Goal: Find specific page/section: Find specific page/section

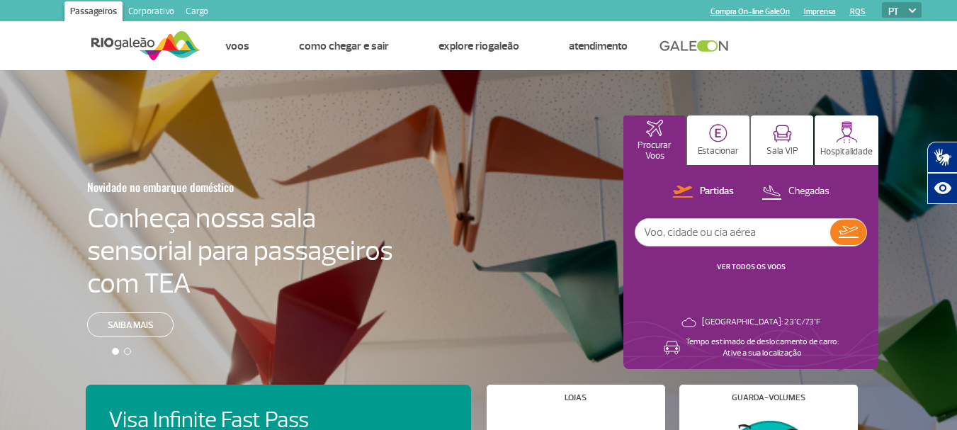
click at [500, 115] on div "Novidade no embarque doméstico Conheça nossa sala sensorial para passageiros co…" at bounding box center [478, 261] width 957 height 383
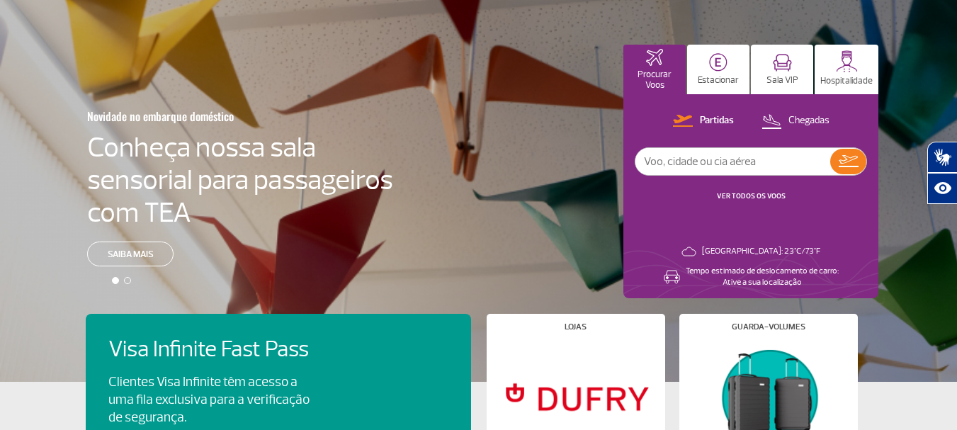
click at [761, 159] on input "text" at bounding box center [732, 161] width 195 height 27
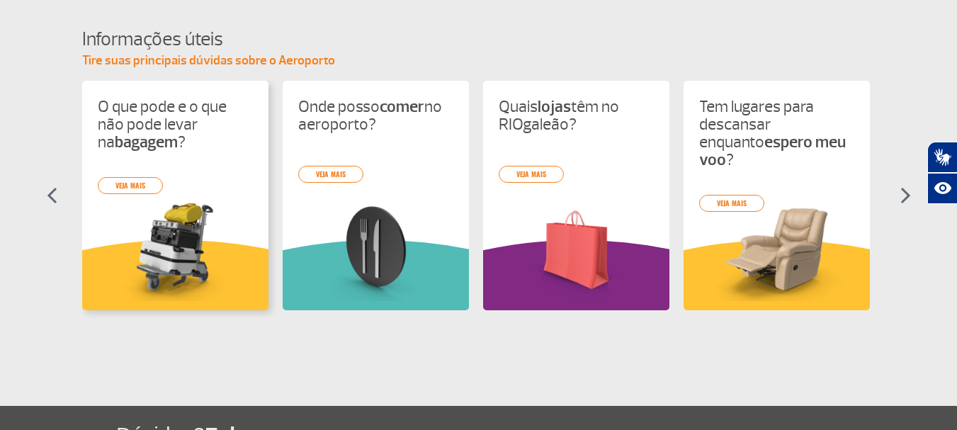
scroll to position [638, 0]
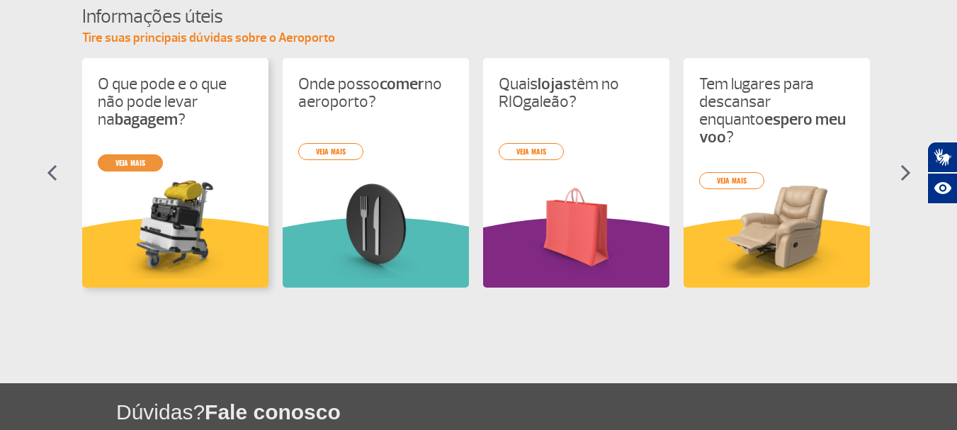
click at [135, 162] on link "veja mais" at bounding box center [130, 162] width 65 height 17
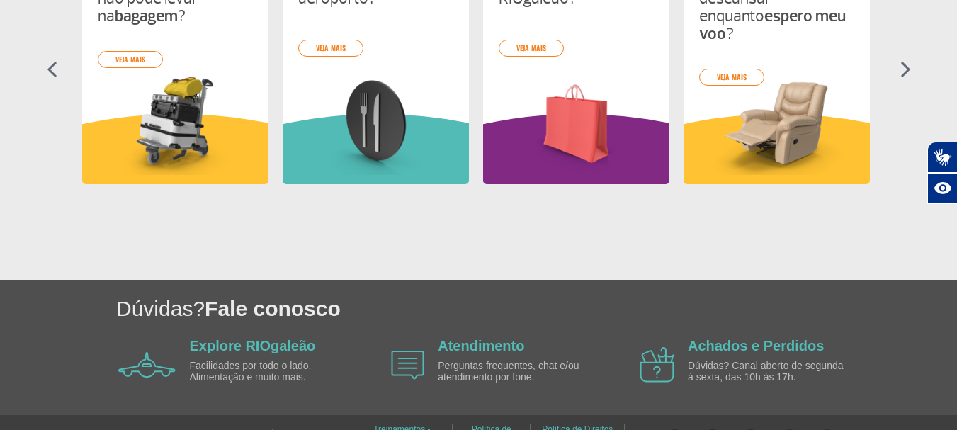
scroll to position [707, 0]
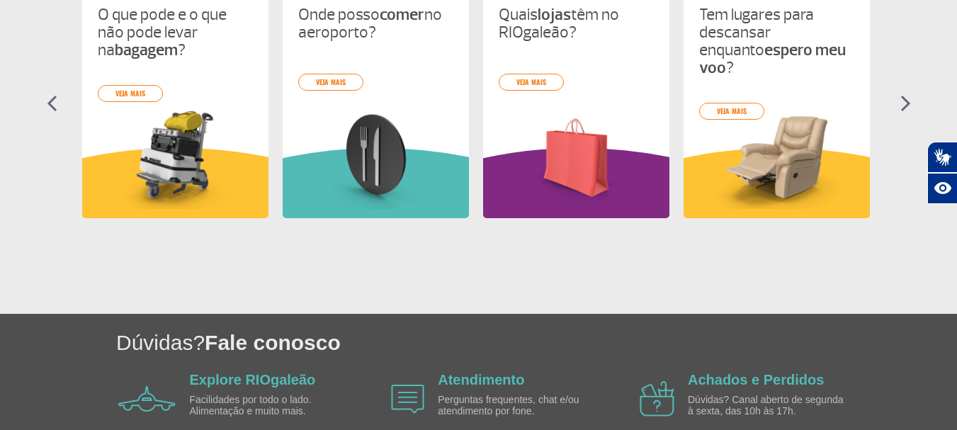
click at [907, 106] on img at bounding box center [905, 103] width 11 height 17
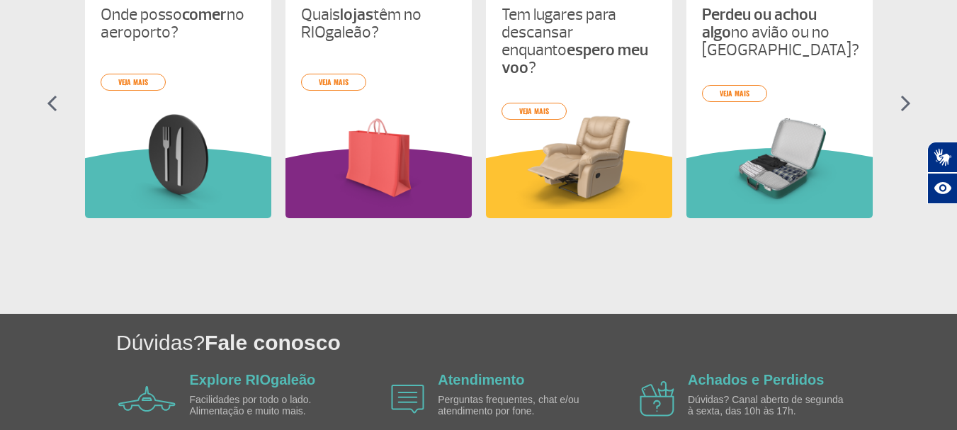
scroll to position [0, 200]
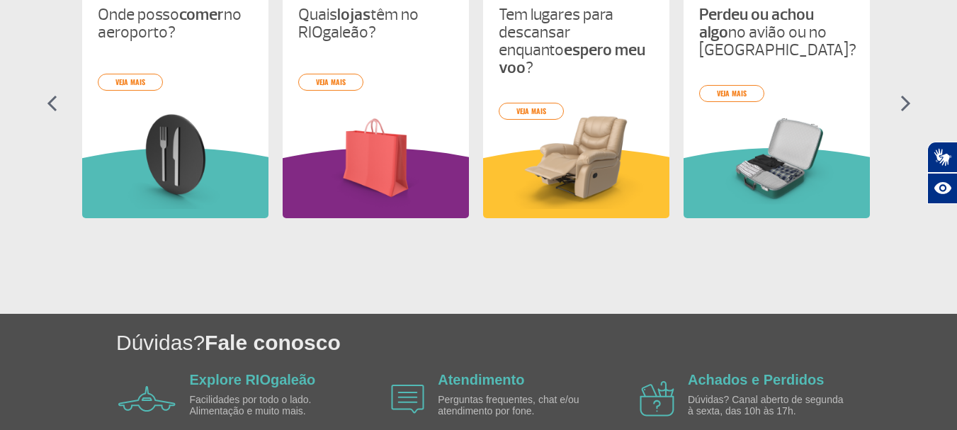
click at [902, 112] on section "Informações úteis Tire suas principais dúvidas sobre o Aeroporto O que pode e o…" at bounding box center [478, 89] width 957 height 310
click at [901, 99] on img at bounding box center [905, 103] width 11 height 17
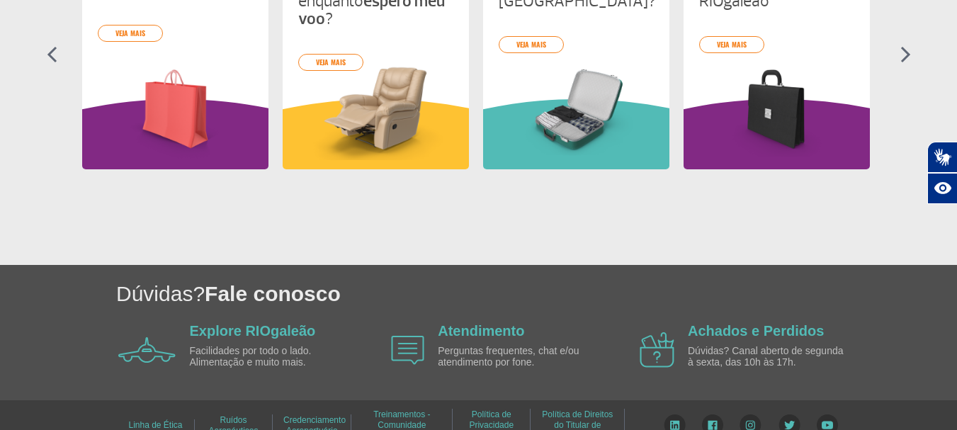
scroll to position [778, 0]
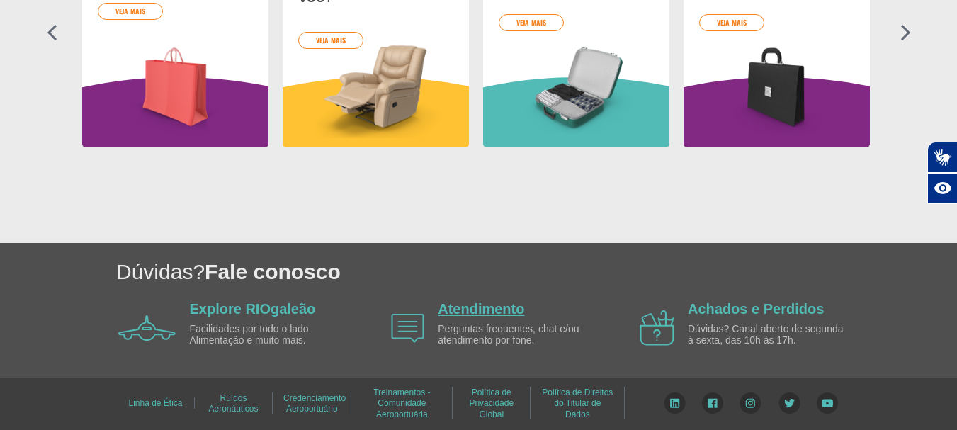
click at [515, 305] on link "Atendimento" at bounding box center [481, 309] width 86 height 16
